Goal: Information Seeking & Learning: Learn about a topic

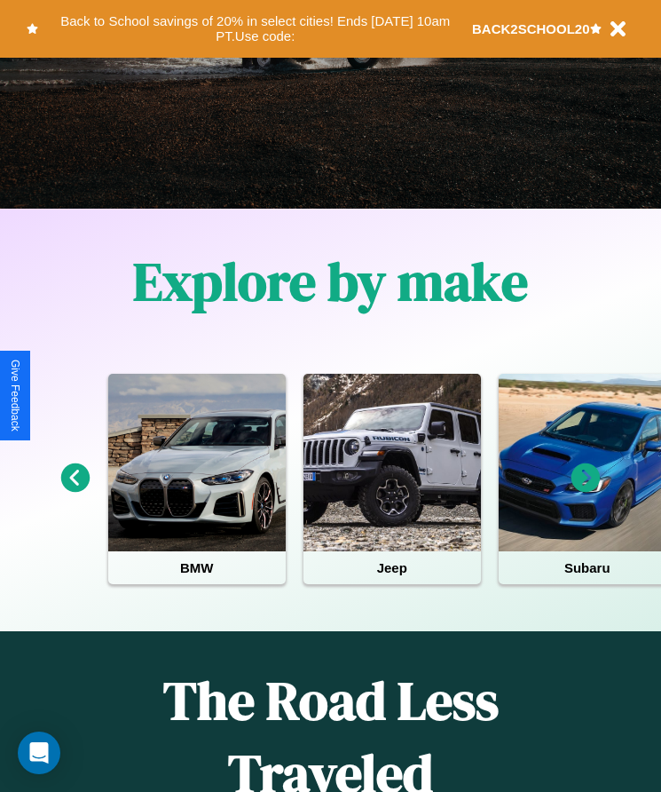
scroll to position [297, 0]
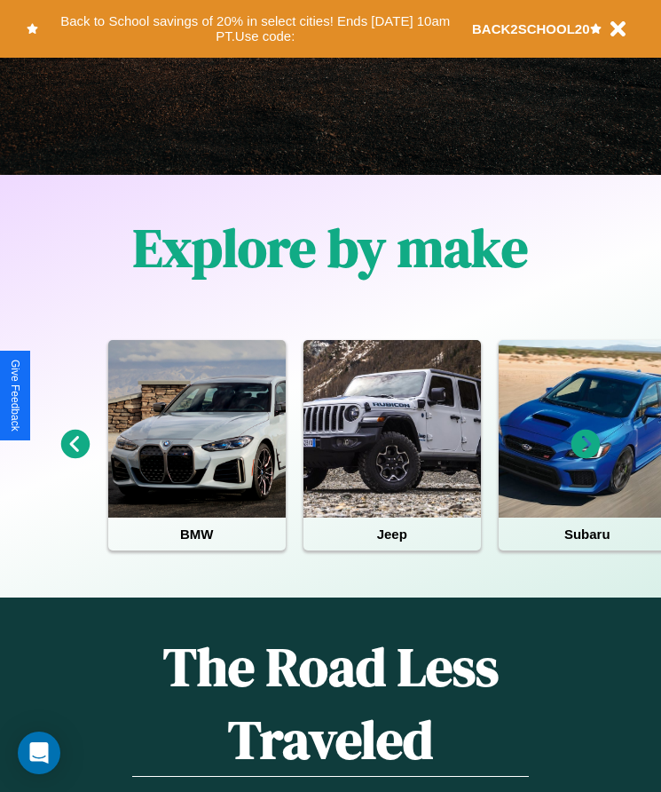
click at [586, 456] on icon at bounding box center [586, 444] width 29 height 29
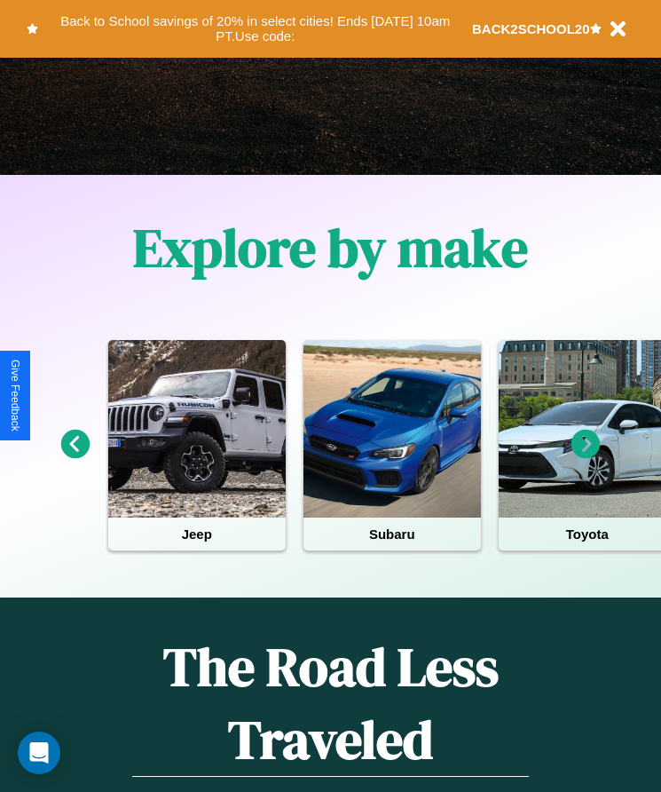
click at [586, 456] on icon at bounding box center [586, 444] width 29 height 29
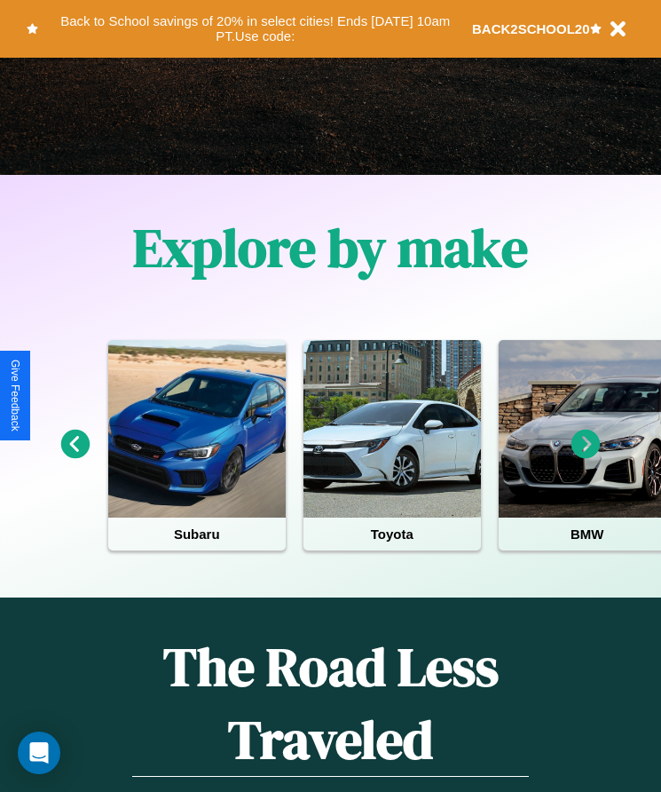
click at [586, 456] on icon at bounding box center [586, 444] width 29 height 29
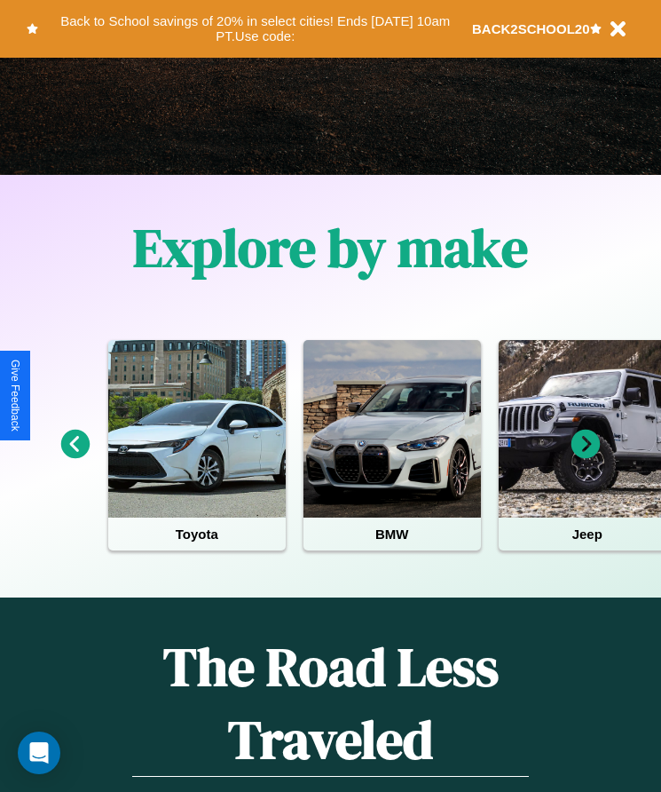
click at [586, 456] on icon at bounding box center [586, 444] width 29 height 29
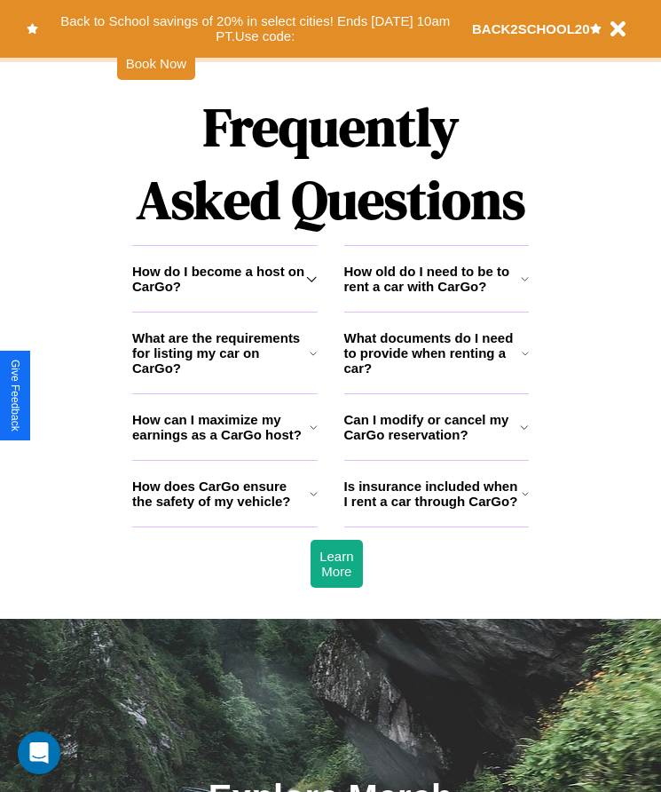
scroll to position [2315, 0]
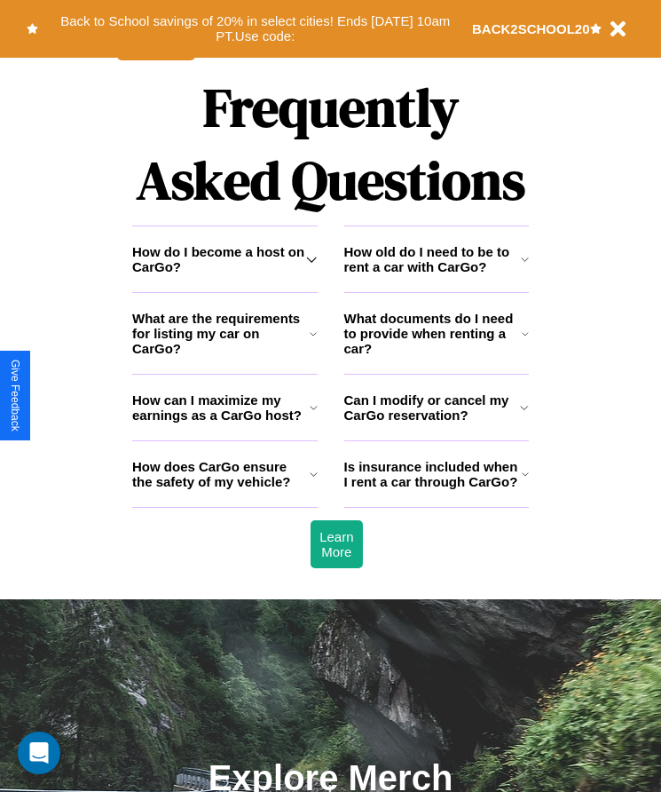
click at [436, 356] on h3 "What documents do I need to provide when renting a car?" at bounding box center [433, 333] width 178 height 45
click at [225, 423] on h3 "How can I maximize my earnings as a CarGo host?" at bounding box center [221, 407] width 178 height 30
click at [436, 423] on h3 "Can I modify or cancel my CarGo reservation?" at bounding box center [432, 407] width 177 height 30
click at [436, 489] on h3 "Is insurance included when I rent a car through CarGo?" at bounding box center [433, 474] width 178 height 30
